Goal: Task Accomplishment & Management: Manage account settings

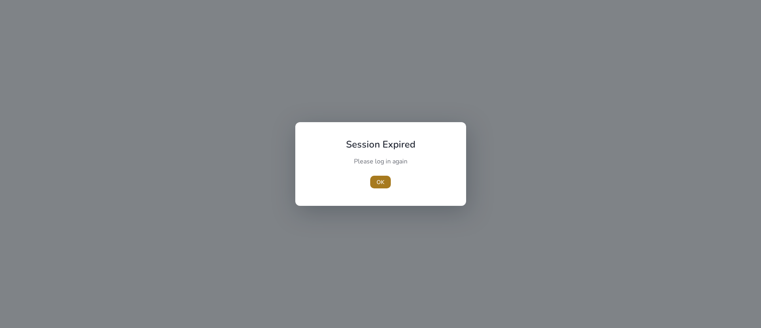
click at [375, 180] on span "button" at bounding box center [380, 181] width 21 height 19
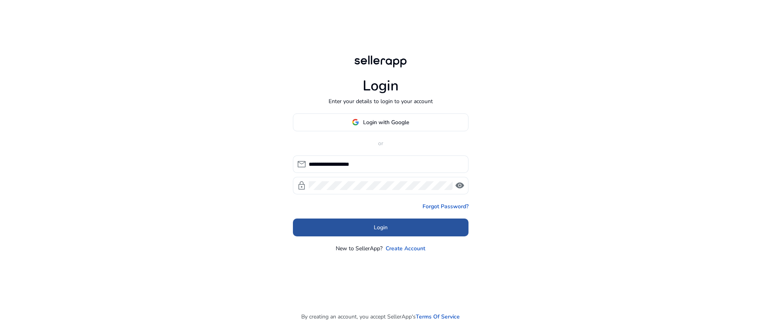
click at [380, 231] on span "Login" at bounding box center [381, 227] width 14 height 8
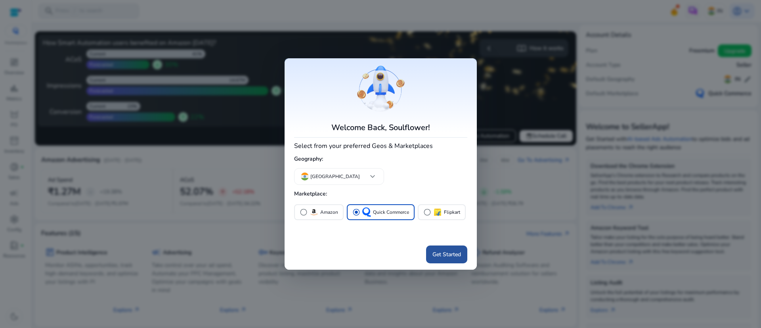
click at [454, 249] on span at bounding box center [446, 254] width 41 height 19
